Goal: Task Accomplishment & Management: Use online tool/utility

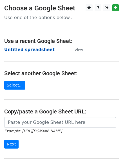
click at [40, 49] on strong "Untitled spreadsheet" at bounding box center [29, 49] width 50 height 5
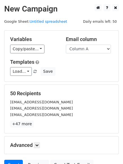
click at [102, 68] on div "Load... No templates saved Save" at bounding box center [61, 71] width 111 height 9
click at [114, 69] on div "Load... No templates saved Save" at bounding box center [61, 71] width 111 height 9
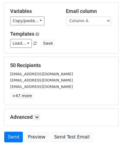
scroll to position [54, 0]
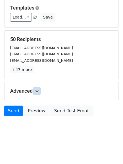
click at [37, 90] on icon at bounding box center [36, 90] width 3 height 3
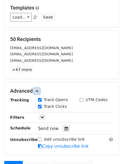
scroll to position [109, 0]
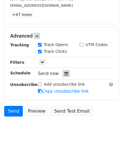
click at [65, 71] on div at bounding box center [66, 73] width 8 height 7
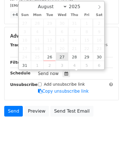
type input "2025-08-27 12:00"
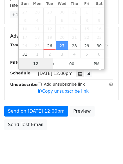
type input "1"
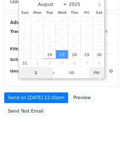
type input "2025-08-27 01:00"
type input "01"
click at [94, 74] on body "New Campaign Daily emails left: 50 Google Sheet: Untitled spreadsheet Variables…" at bounding box center [61, 23] width 123 height 238
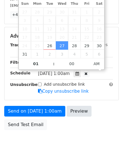
scroll to position [100, 0]
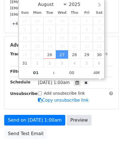
click at [85, 134] on body "New Campaign Daily emails left: 50 Google Sheet: Untitled spreadsheet Variables…" at bounding box center [61, 34] width 123 height 261
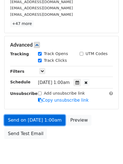
click at [55, 119] on link "Send on Aug 27 at 1:00am" at bounding box center [34, 120] width 61 height 11
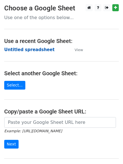
click at [28, 48] on strong "Untitled spreadsheet" at bounding box center [29, 49] width 50 height 5
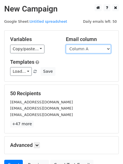
click at [87, 48] on select "Column A Column B Column C Column D Column E Column F" at bounding box center [88, 49] width 45 height 9
select select "Column B"
click at [66, 45] on select "Column A Column B Column C Column D Column E Column F" at bounding box center [88, 49] width 45 height 9
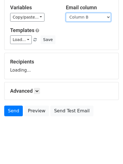
scroll to position [37, 0]
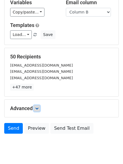
click at [38, 105] on link at bounding box center [37, 108] width 6 height 6
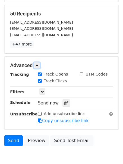
scroll to position [109, 0]
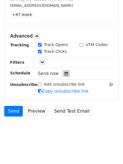
click at [65, 76] on div at bounding box center [66, 73] width 8 height 7
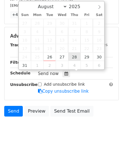
type input "2025-08-28 12:00"
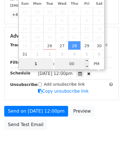
type input "1"
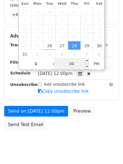
type input "2025-08-28 13:00"
type input "01"
click at [78, 65] on input "00" at bounding box center [72, 63] width 34 height 11
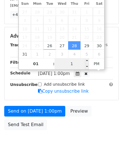
type input "11"
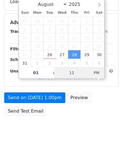
type input "2025-08-28 01:11"
click at [95, 72] on span "PM" at bounding box center [96, 72] width 15 height 11
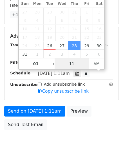
scroll to position [100, 0]
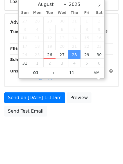
click at [79, 138] on body "New Campaign Daily emails left: 50 Google Sheet: Untitled spreadsheet Variables…" at bounding box center [61, 23] width 123 height 238
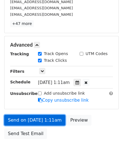
click at [50, 120] on link "Send on Aug 28 at 1:11am" at bounding box center [34, 120] width 61 height 11
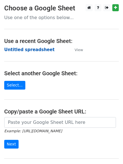
click at [37, 49] on strong "Untitled spreadsheet" at bounding box center [29, 49] width 50 height 5
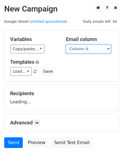
click at [87, 49] on select "Column A Column B Column C Column D Column E Column F" at bounding box center [88, 49] width 45 height 9
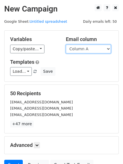
click at [88, 50] on select "Column A Column B Column C Column D Column E Column F" at bounding box center [88, 49] width 45 height 9
click at [66, 45] on select "Column A Column B Column C Column D Column E Column F" at bounding box center [88, 49] width 45 height 9
click at [89, 50] on select "Column A Column B Column C Column D Column E Column F" at bounding box center [88, 49] width 45 height 9
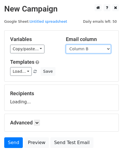
select select "Column C"
click at [66, 45] on select "Column A Column B Column C Column D Column E Column F" at bounding box center [88, 49] width 45 height 9
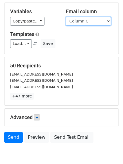
scroll to position [32, 0]
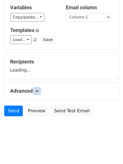
click at [40, 92] on link at bounding box center [37, 91] width 6 height 6
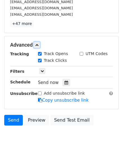
scroll to position [109, 0]
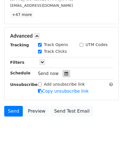
click at [62, 73] on div at bounding box center [66, 73] width 8 height 7
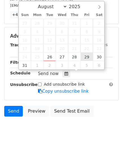
type input "2025-08-29 12:00"
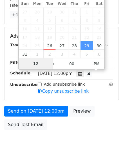
scroll to position [100, 0]
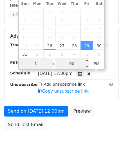
type input "1"
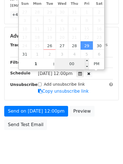
type input "2025-08-29 13:00"
type input "01"
click at [76, 76] on div "Fri, Aug 29, 12:00pm 2025-08-29 13:00" at bounding box center [71, 74] width 66 height 8
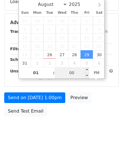
click at [78, 70] on input "00" at bounding box center [72, 72] width 34 height 11
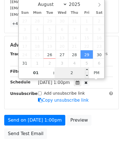
type input "22"
type input "2025-08-29 01:22"
click at [94, 73] on span "AM" at bounding box center [96, 72] width 15 height 11
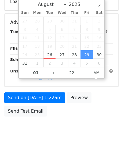
click at [80, 145] on html "New Campaign Daily emails left: 50 Google Sheet: Untitled spreadsheet Variables…" at bounding box center [61, 32] width 123 height 265
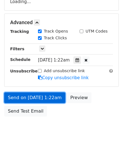
drag, startPoint x: 55, startPoint y: 99, endPoint x: 53, endPoint y: 120, distance: 21.2
click at [55, 99] on form "Variables Copy/paste... {{Column A}} {{Column B}} {{Column C}} {{Column D}} {{C…" at bounding box center [61, 24] width 114 height 189
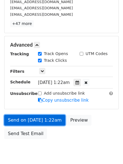
click at [49, 121] on link "Send on Aug 29 at 1:22am" at bounding box center [34, 120] width 61 height 11
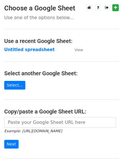
click at [35, 48] on strong "Untitled spreadsheet" at bounding box center [29, 49] width 50 height 5
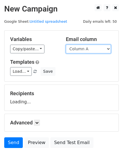
click at [78, 52] on select "Column A Column B Column C Column D Column E Column F" at bounding box center [88, 49] width 45 height 9
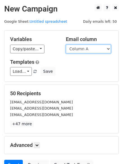
drag, startPoint x: 84, startPoint y: 50, endPoint x: 84, endPoint y: 53, distance: 3.4
click at [84, 50] on select "Column A Column B Column C Column D Column E Column F" at bounding box center [88, 49] width 45 height 9
select select "Column D"
click at [66, 45] on select "Column A Column B Column C Column D Column E Column F" at bounding box center [88, 49] width 45 height 9
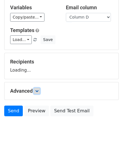
click at [37, 90] on icon at bounding box center [36, 90] width 3 height 3
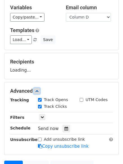
scroll to position [80, 0]
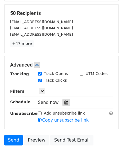
click at [64, 104] on icon at bounding box center [66, 103] width 4 height 4
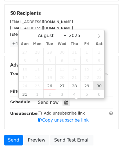
type input "[DATE] 12:00"
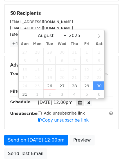
scroll to position [0, 0]
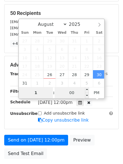
type input "1"
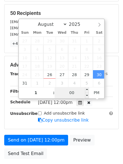
type input "2025-08-30 13:00"
type input "01"
click at [74, 95] on input "00" at bounding box center [72, 92] width 34 height 11
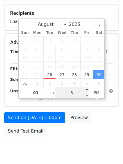
type input "33"
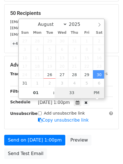
type input "2025-08-30 01:33"
click at [96, 93] on span "PM" at bounding box center [96, 92] width 15 height 11
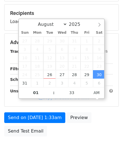
click at [74, 152] on body "New Campaign Daily emails left: 50 Google Sheet: Untitled spreadsheet Variables…" at bounding box center [61, 43] width 123 height 238
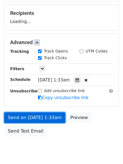
click at [48, 115] on link "Send on Aug 30 at 1:33am" at bounding box center [34, 117] width 61 height 11
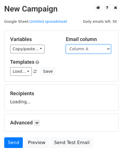
click at [100, 49] on select "Column A Column B Column C Column D Column E Column F" at bounding box center [88, 49] width 45 height 9
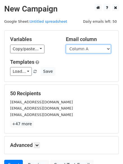
click at [91, 45] on select "Column A Column B Column C Column D Column E Column F" at bounding box center [88, 49] width 45 height 9
select select "Column E"
click at [66, 45] on select "Column A Column B Column C Column D Column E Column F" at bounding box center [88, 49] width 45 height 9
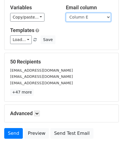
scroll to position [54, 0]
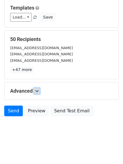
click at [35, 92] on link at bounding box center [37, 91] width 6 height 6
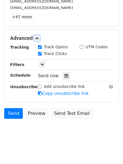
scroll to position [109, 0]
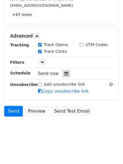
click at [64, 76] on div at bounding box center [66, 73] width 8 height 7
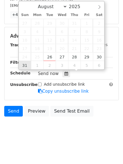
type input "2025-08-31 12:00"
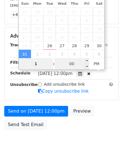
type input "1"
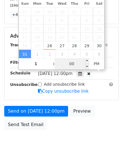
type input "2025-08-31 13:00"
type input "01"
click at [74, 67] on input "00" at bounding box center [72, 63] width 34 height 11
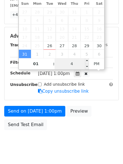
type input "44"
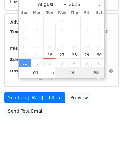
type input "2025-08-31 01:44"
click at [95, 73] on span "PM" at bounding box center [96, 72] width 15 height 11
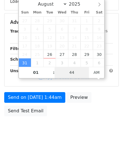
scroll to position [100, 0]
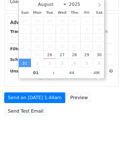
click at [85, 129] on body "New Campaign Daily emails left: 50 Google Sheet: Untitled spreadsheet Variables…" at bounding box center [61, 23] width 123 height 238
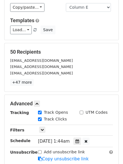
scroll to position [123, 0]
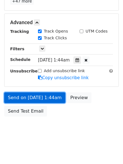
click at [53, 99] on link "Send on Aug 31 at 1:44am" at bounding box center [34, 97] width 61 height 11
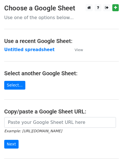
click at [40, 51] on strong "Untitled spreadsheet" at bounding box center [29, 49] width 50 height 5
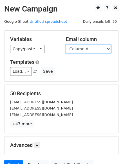
click at [89, 50] on select "Column A Column B Column C Column D Column E Column F" at bounding box center [88, 49] width 45 height 9
select select "Column F"
click at [66, 45] on select "Column A Column B Column C Column D Column E Column F" at bounding box center [88, 49] width 45 height 9
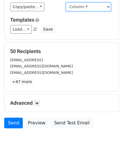
scroll to position [54, 0]
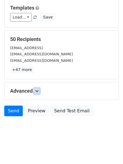
click at [38, 92] on icon at bounding box center [36, 90] width 3 height 3
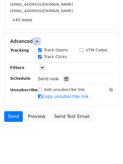
scroll to position [109, 0]
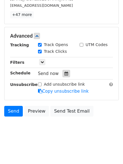
click at [65, 73] on icon at bounding box center [66, 74] width 4 height 4
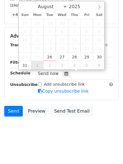
type input "2025-09-01 12:00"
select select "8"
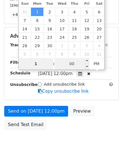
type input "1"
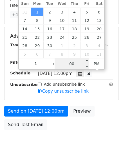
type input "2025-09-01 13:00"
type input "01"
click at [73, 64] on input "00" at bounding box center [72, 63] width 34 height 11
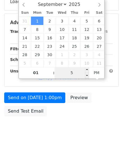
type input "55"
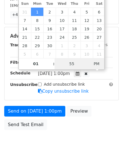
type input "2025-09-01 01:55"
click at [96, 62] on span "PM" at bounding box center [96, 63] width 15 height 11
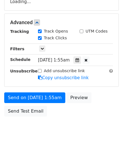
click at [83, 140] on body "New Campaign Daily emails left: 50 Google Sheet: Untitled spreadsheet Variables…" at bounding box center [61, 23] width 123 height 238
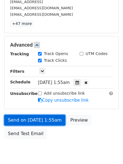
click at [46, 116] on link "Send on Sep 1 at 1:55am" at bounding box center [34, 120] width 61 height 11
